Goal: Information Seeking & Learning: Find specific fact

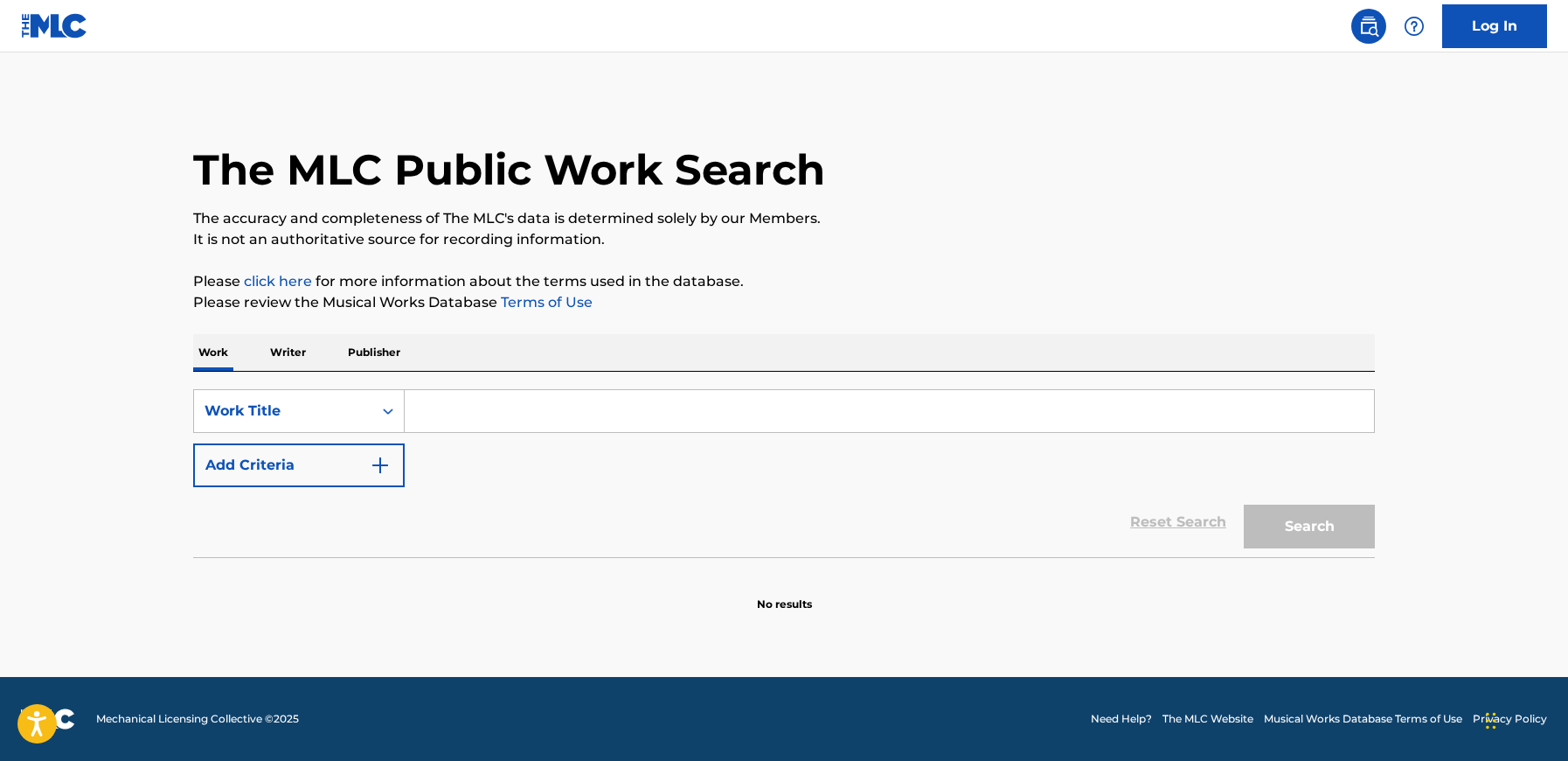
click at [482, 410] on input "Search Form" at bounding box center [889, 411] width 969 height 42
type input "HAGASE HOMBRE"
click at [1243, 505] on button "Search" at bounding box center [1309, 526] width 131 height 44
drag, startPoint x: 726, startPoint y: 516, endPoint x: 720, endPoint y: 504, distance: 13.4
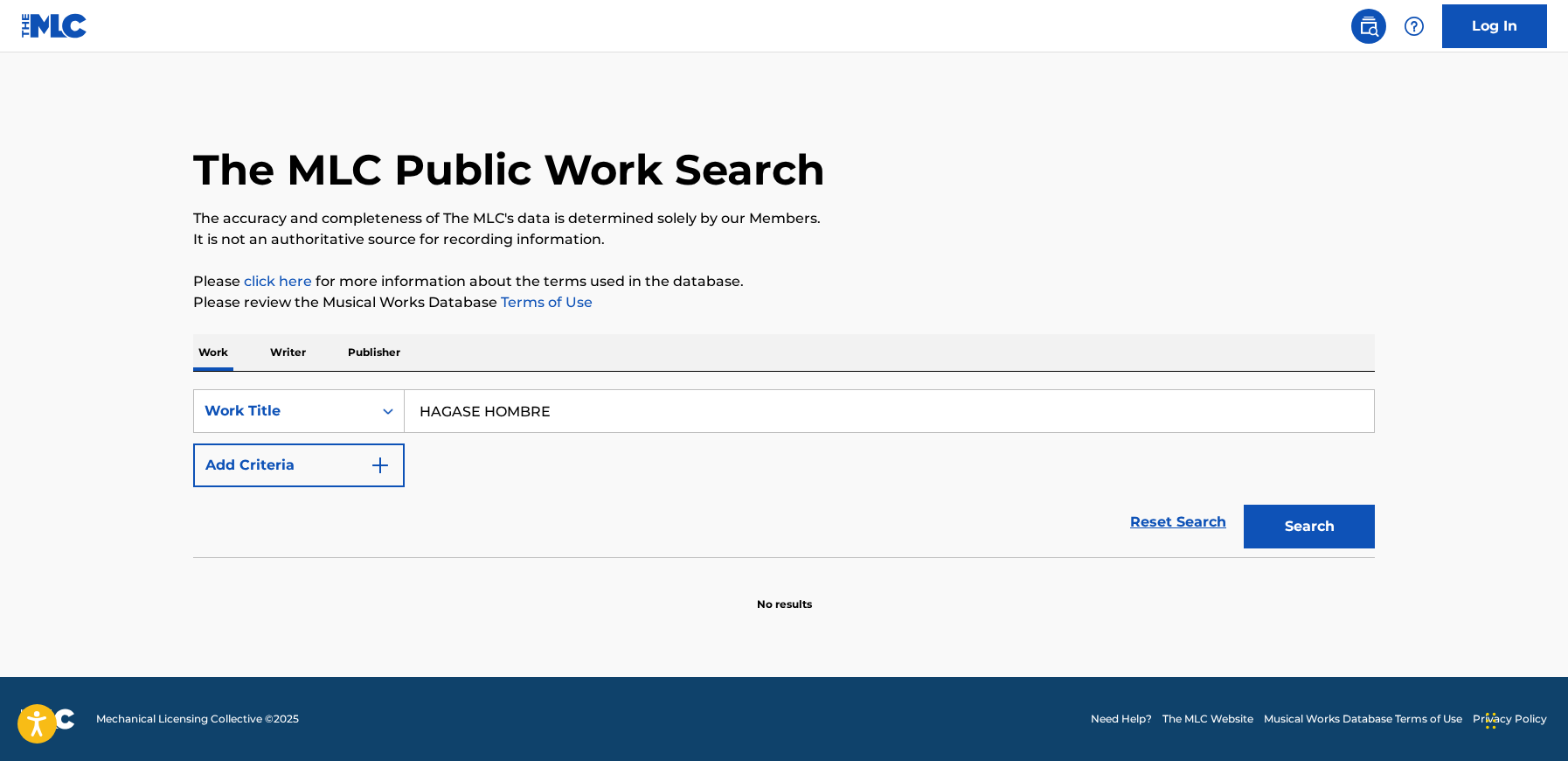
click at [726, 509] on div "Reset Search Search" at bounding box center [784, 522] width 1181 height 70
click at [652, 413] on input "HAGASE HOMBRE" at bounding box center [889, 411] width 969 height 42
click at [1243, 505] on button "Search" at bounding box center [1309, 526] width 131 height 44
